Goal: Task Accomplishment & Management: Complete application form

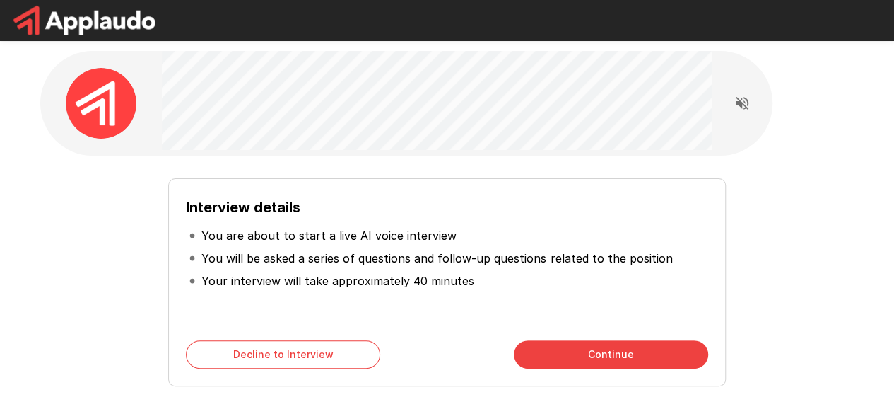
click at [605, 352] on button "Continue" at bounding box center [611, 354] width 194 height 28
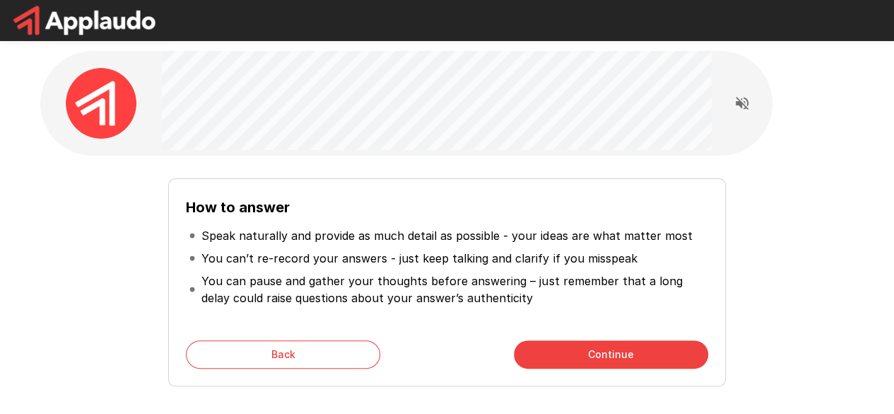
click at [580, 351] on button "Continue" at bounding box center [611, 354] width 194 height 28
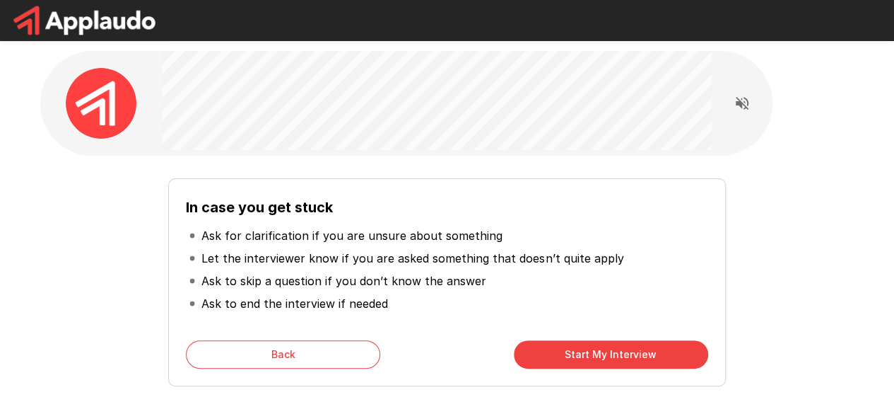
click at [592, 352] on button "Start My Interview" at bounding box center [611, 354] width 194 height 28
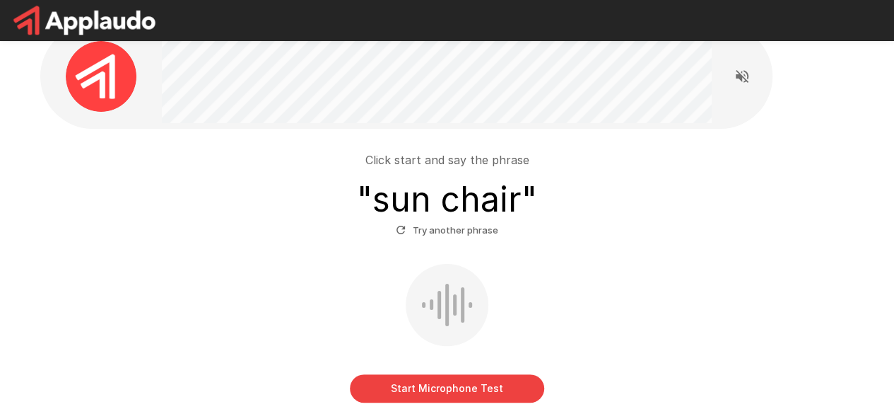
scroll to position [85, 0]
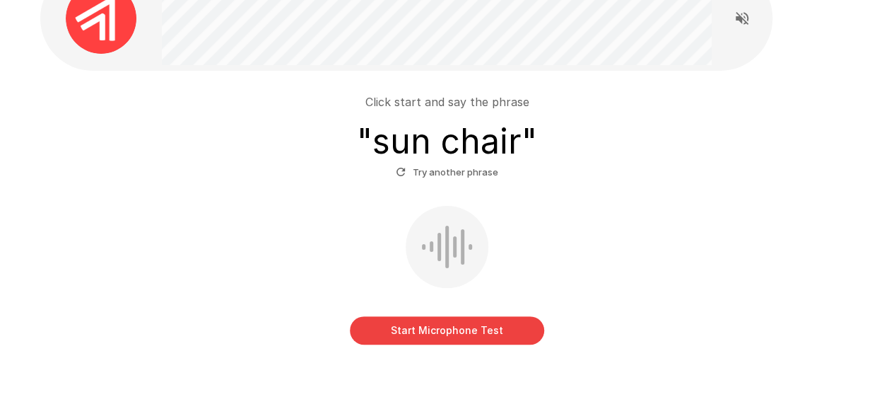
click at [462, 324] on button "Start Microphone Test" at bounding box center [447, 330] width 194 height 28
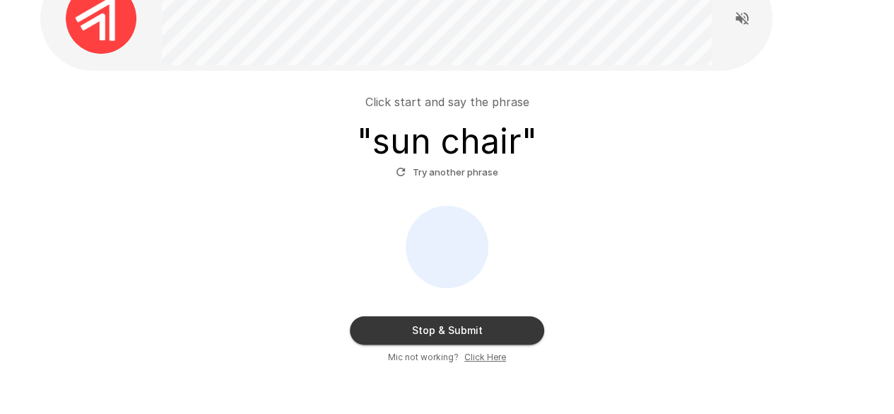
click at [488, 324] on button "Stop & Submit" at bounding box center [447, 330] width 194 height 28
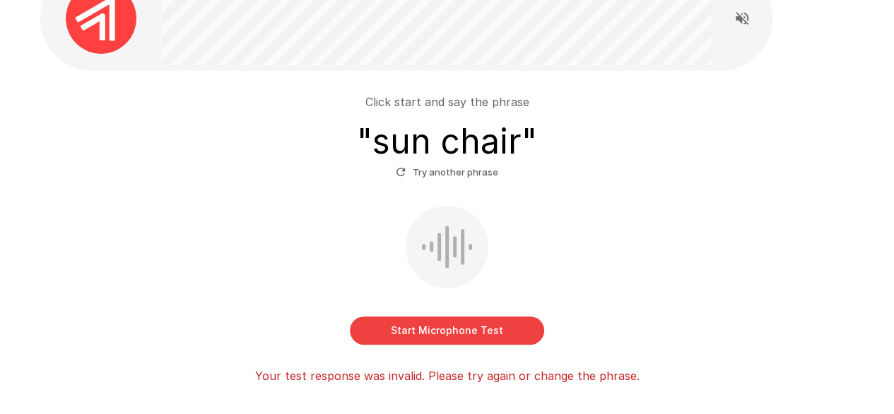
click at [450, 327] on button "Start Microphone Test" at bounding box center [447, 330] width 194 height 28
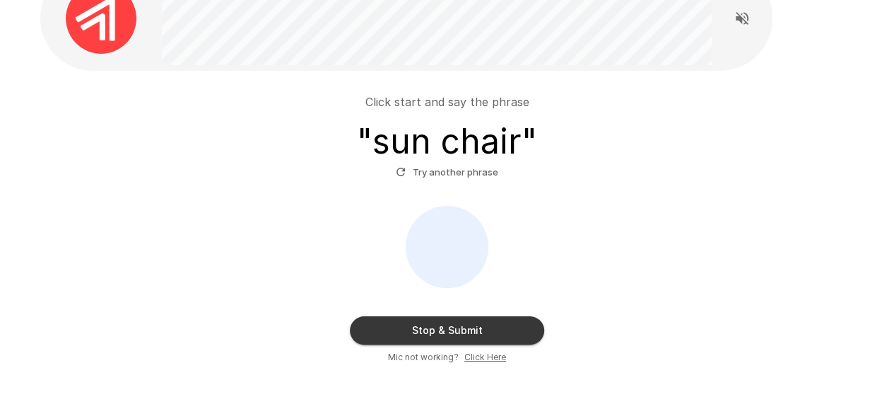
click at [488, 325] on button "Stop & Submit" at bounding box center [447, 330] width 194 height 28
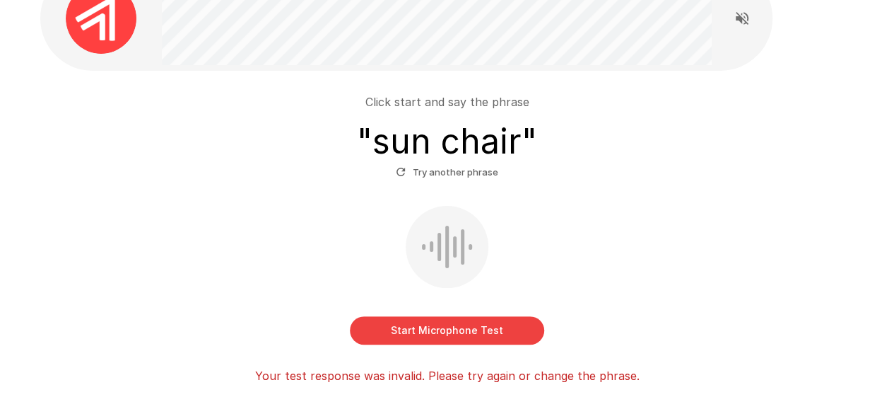
click at [405, 167] on icon "button" at bounding box center [400, 171] width 13 height 13
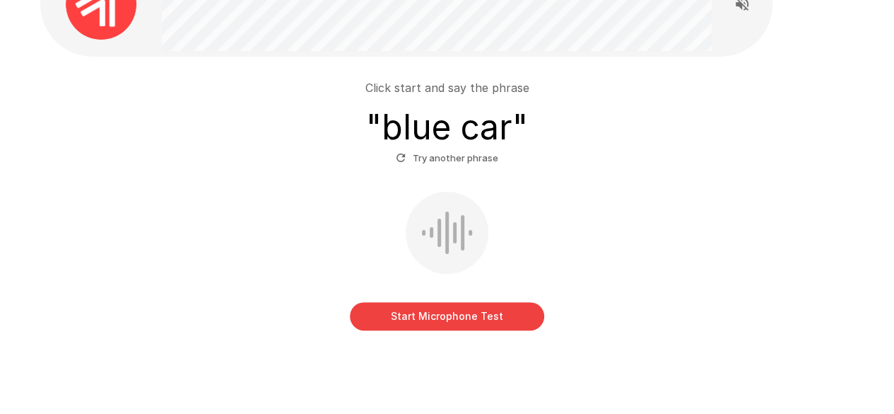
scroll to position [103, 0]
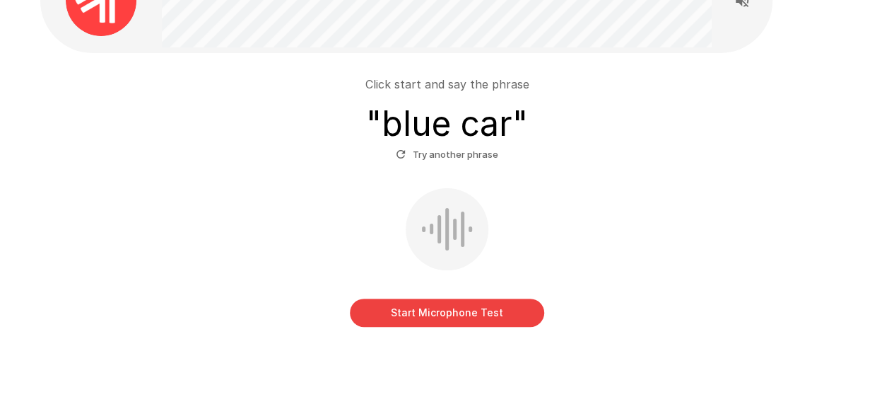
click at [455, 308] on button "Start Microphone Test" at bounding box center [447, 312] width 194 height 28
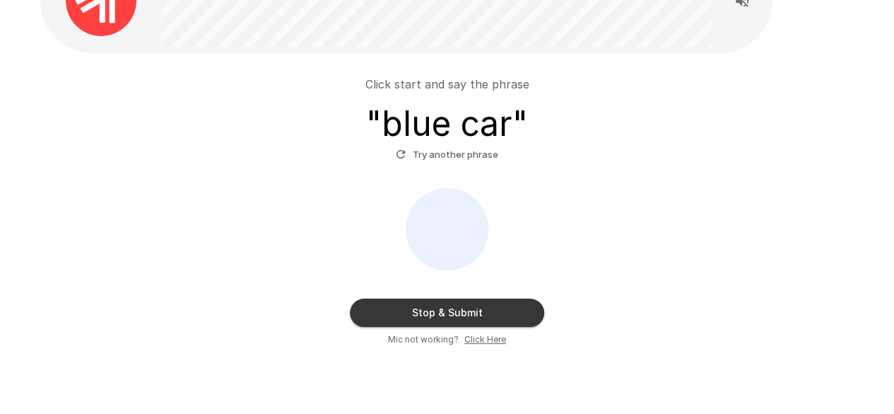
click at [478, 308] on button "Stop & Submit" at bounding box center [447, 312] width 194 height 28
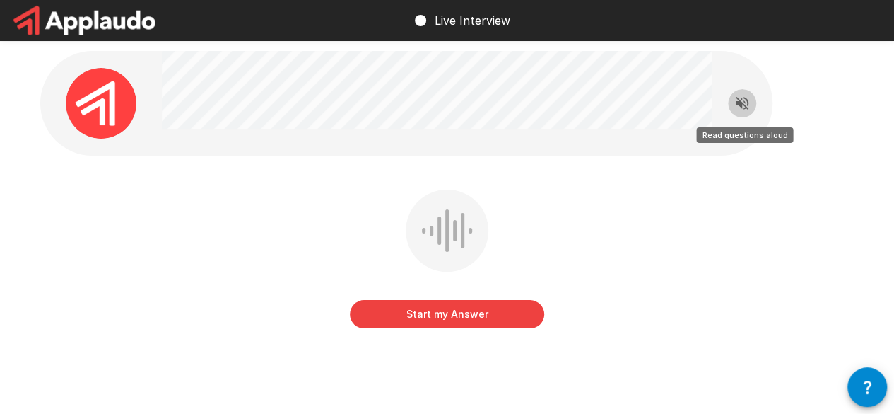
click at [738, 105] on icon "Read questions aloud" at bounding box center [742, 103] width 17 height 17
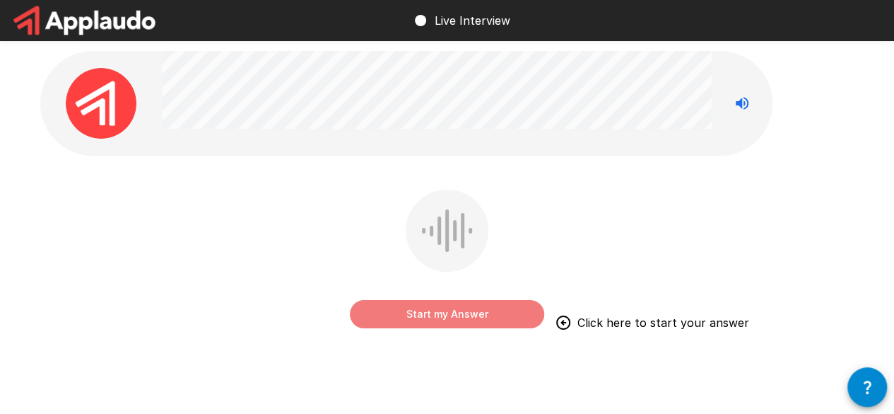
click at [408, 325] on button "Start my Answer" at bounding box center [447, 314] width 194 height 28
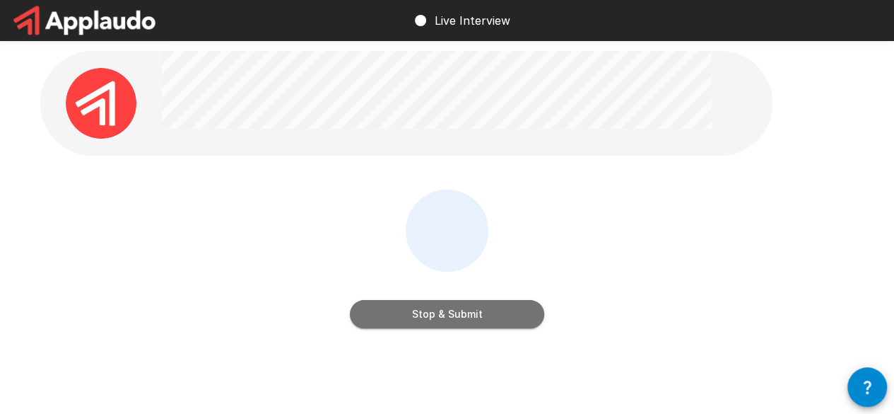
click at [418, 311] on button "Stop & Submit" at bounding box center [447, 314] width 194 height 28
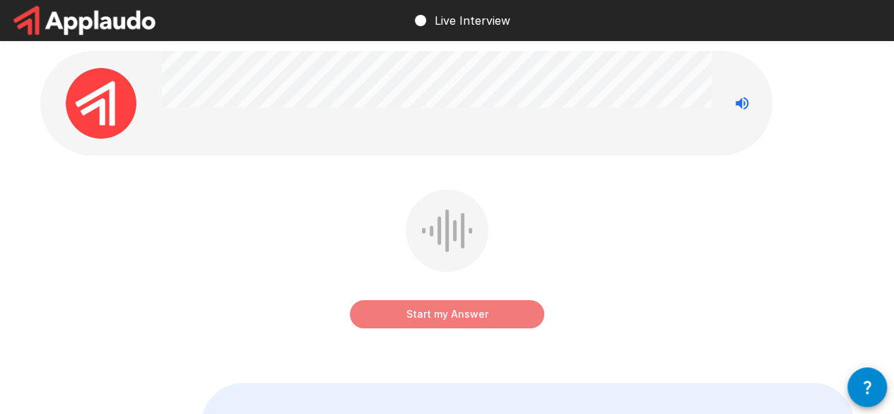
click at [444, 312] on button "Start my Answer" at bounding box center [447, 314] width 194 height 28
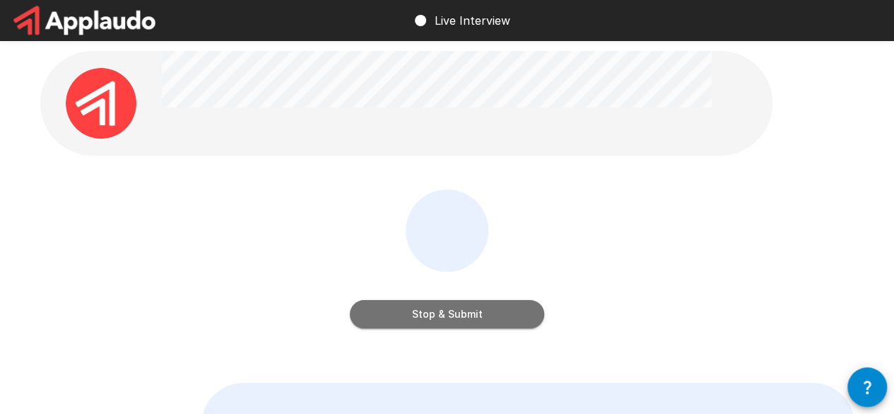
click at [444, 312] on button "Stop & Submit" at bounding box center [447, 314] width 194 height 28
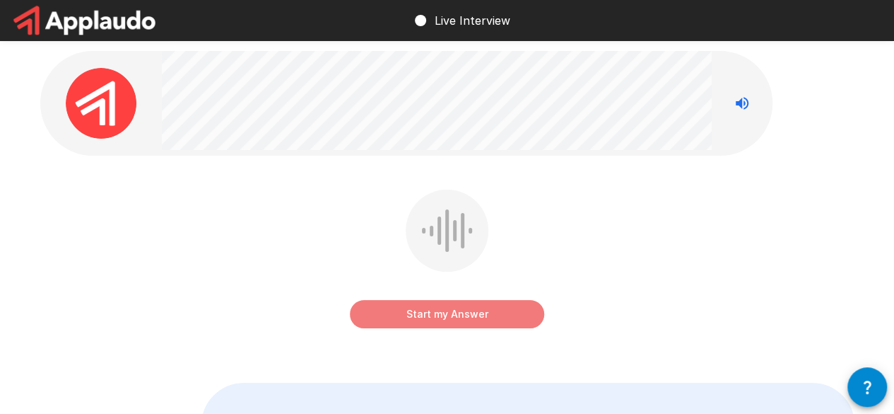
click at [458, 312] on button "Start my Answer" at bounding box center [447, 314] width 194 height 28
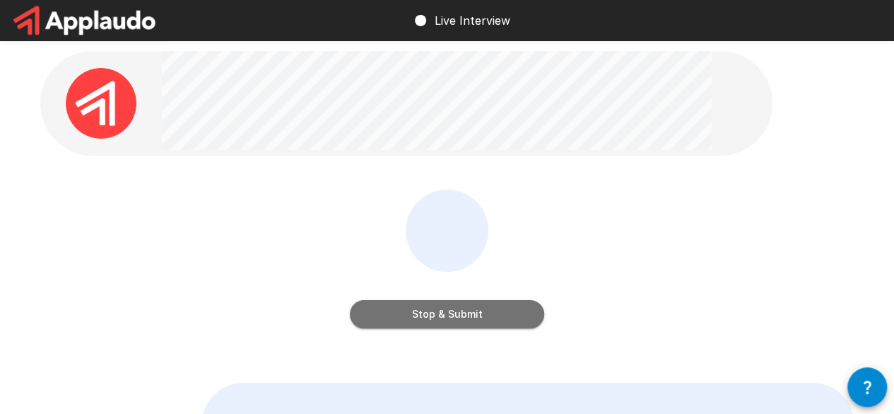
click at [458, 312] on button "Stop & Submit" at bounding box center [447, 314] width 194 height 28
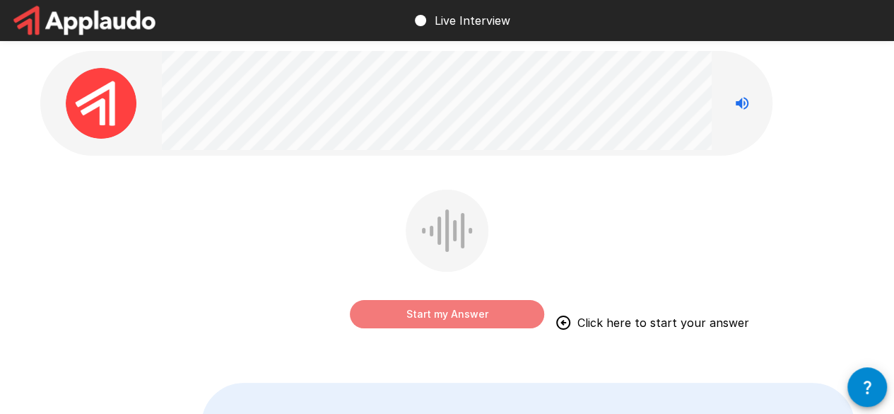
click at [445, 306] on button "Start my Answer" at bounding box center [447, 314] width 194 height 28
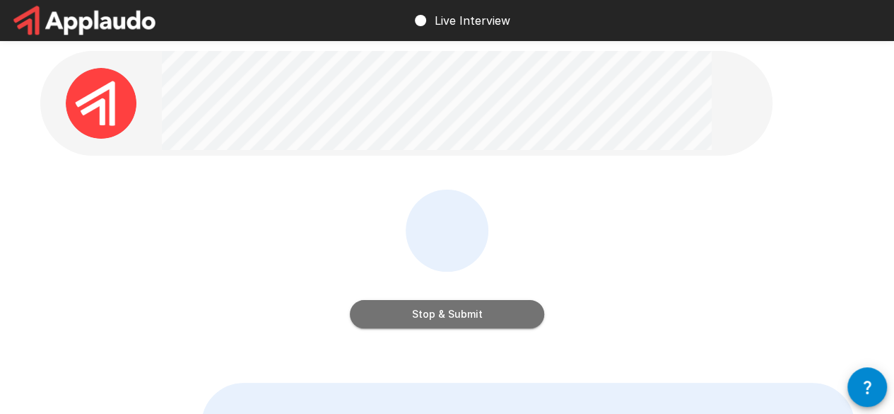
click at [445, 306] on button "Stop & Submit" at bounding box center [447, 314] width 194 height 28
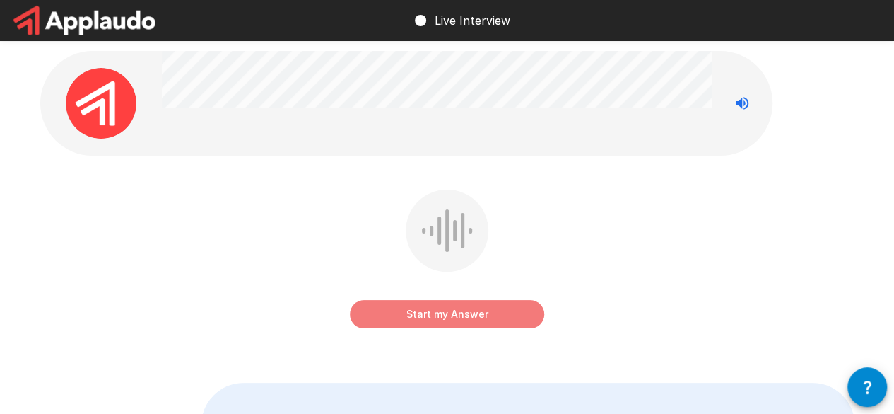
click at [452, 317] on button "Start my Answer" at bounding box center [447, 314] width 194 height 28
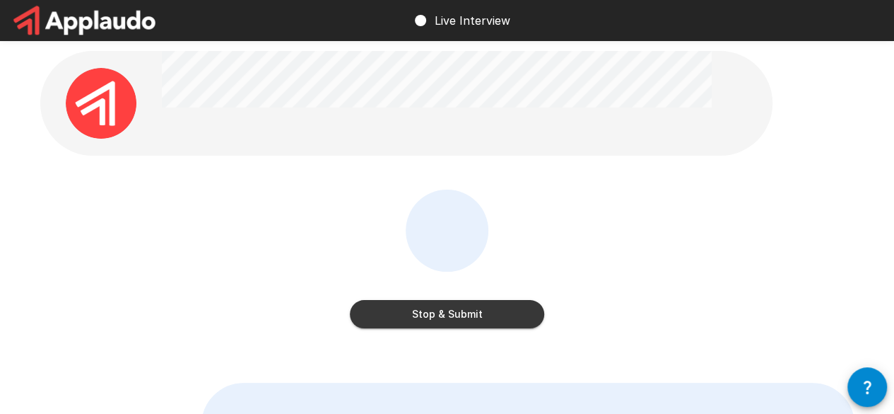
click at [452, 317] on button "Stop & Submit" at bounding box center [447, 314] width 194 height 28
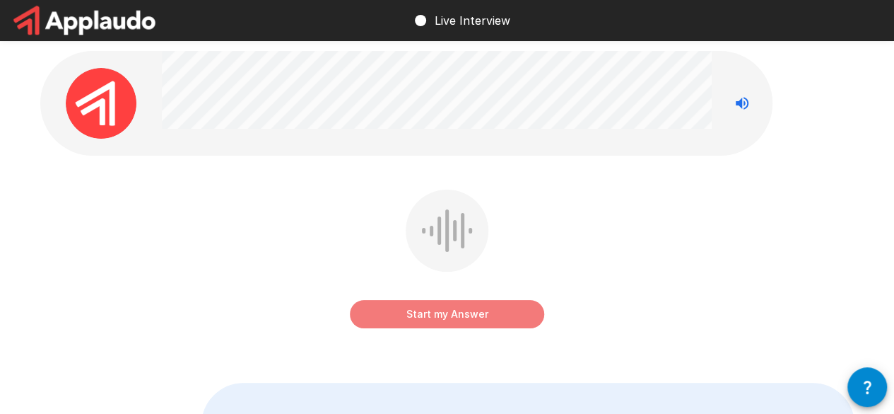
click at [452, 317] on button "Start my Answer" at bounding box center [447, 314] width 194 height 28
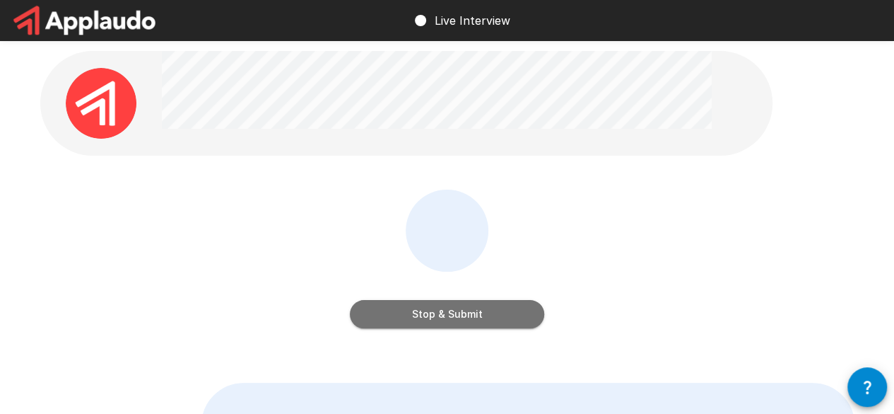
click at [452, 317] on button "Stop & Submit" at bounding box center [447, 314] width 194 height 28
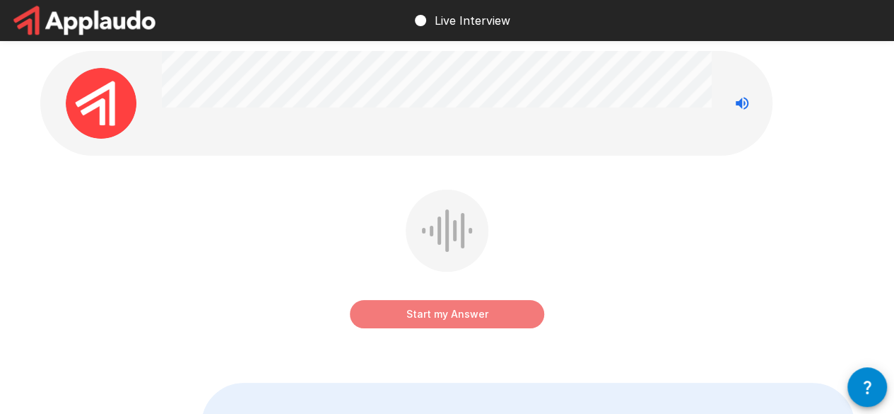
click at [472, 323] on button "Start my Answer" at bounding box center [447, 314] width 194 height 28
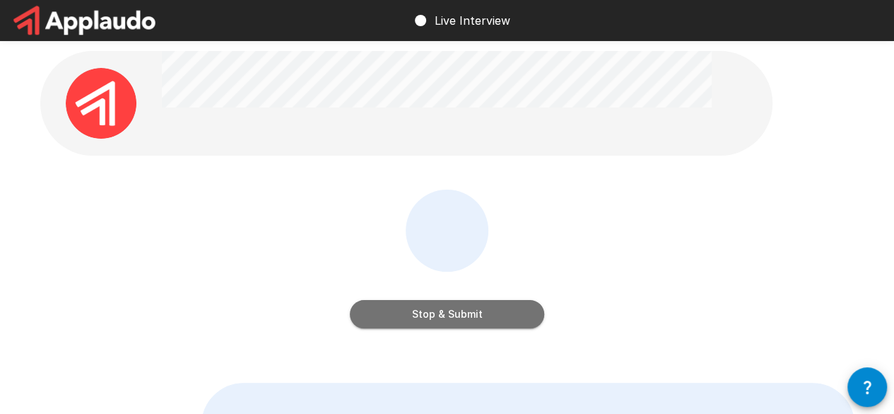
click at [472, 323] on button "Stop & Submit" at bounding box center [447, 314] width 194 height 28
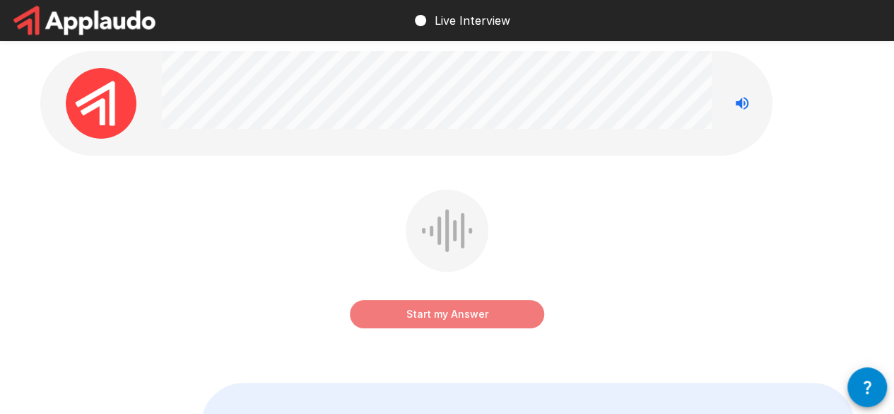
click at [484, 308] on button "Start my Answer" at bounding box center [447, 314] width 194 height 28
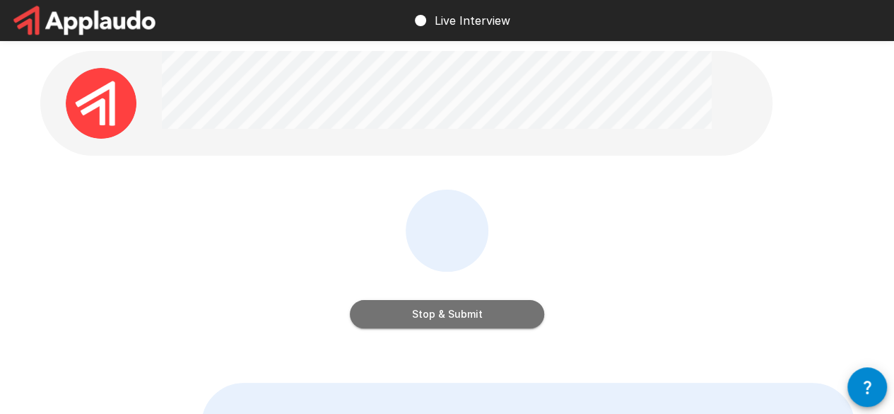
click at [484, 308] on button "Stop & Submit" at bounding box center [447, 314] width 194 height 28
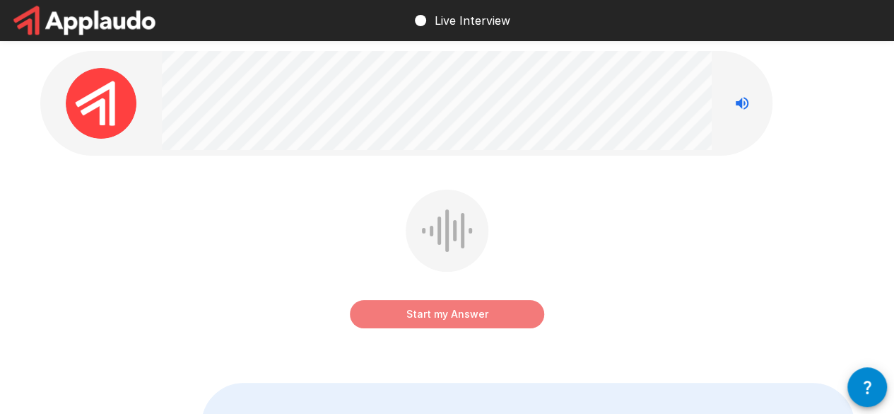
click at [469, 308] on button "Start my Answer" at bounding box center [447, 314] width 194 height 28
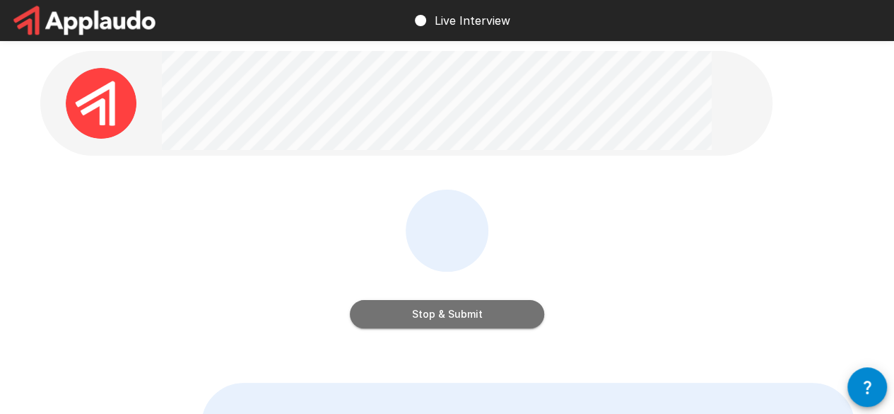
click at [469, 308] on button "Stop & Submit" at bounding box center [447, 314] width 194 height 28
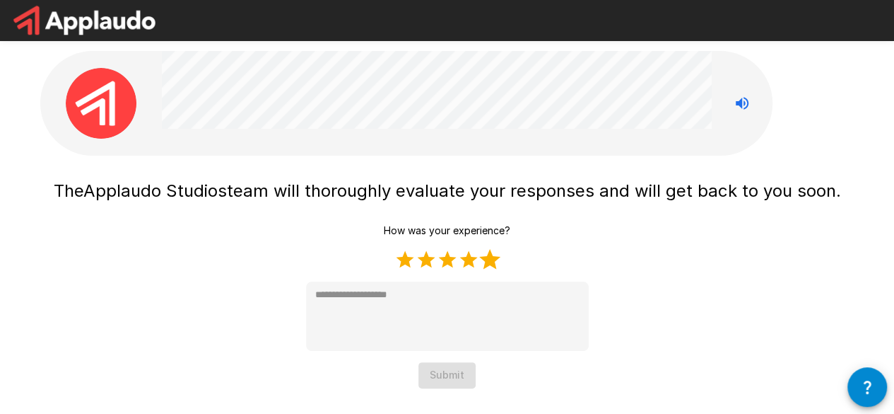
click at [490, 257] on label "5 Stars" at bounding box center [489, 259] width 21 height 21
type textarea "*"
click at [455, 377] on button "Submit" at bounding box center [446, 375] width 57 height 26
